Goal: Find specific page/section: Find specific page/section

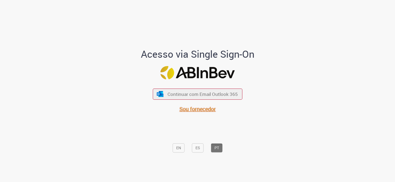
drag, startPoint x: 203, startPoint y: 110, endPoint x: 201, endPoint y: 108, distance: 3.1
click at [203, 110] on span "Sou fornecedor" at bounding box center [197, 109] width 36 height 7
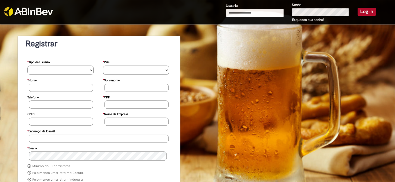
type input "**********"
click at [370, 10] on button "Log in" at bounding box center [366, 12] width 18 height 8
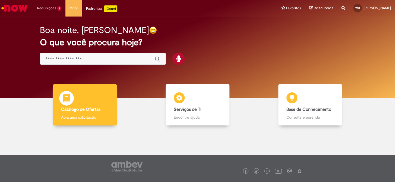
drag, startPoint x: 80, startPoint y: 107, endPoint x: 107, endPoint y: 24, distance: 87.0
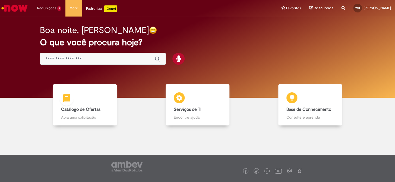
click at [80, 107] on b "Catálogo de Ofertas" at bounding box center [80, 109] width 39 height 5
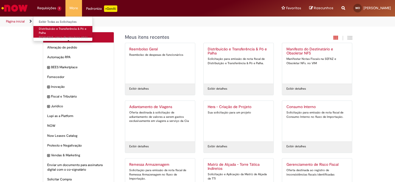
click at [56, 37] on sn-time-ago "cerca de uma hora atrás cerca de uma hora atrás 29/08/2025 22:39:02" at bounding box center [71, 37] width 33 height 4
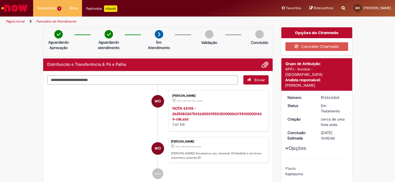
click at [3, 7] on img "Ir para a Homepage" at bounding box center [15, 8] width 28 height 11
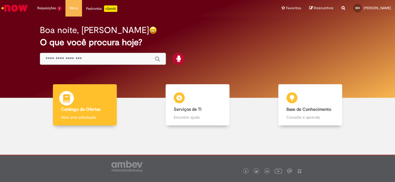
click at [69, 105] on img at bounding box center [66, 99] width 16 height 16
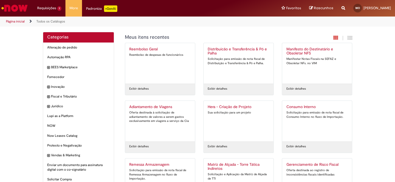
click at [227, 67] on div "Distribuicão e Transferência & Pó e Palha Solicitação para emissão de nota fisc…" at bounding box center [239, 63] width 62 height 33
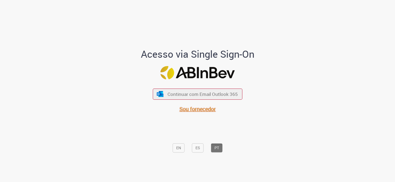
click at [193, 107] on span "Sou fornecedor" at bounding box center [197, 109] width 36 height 7
